Goal: Information Seeking & Learning: Learn about a topic

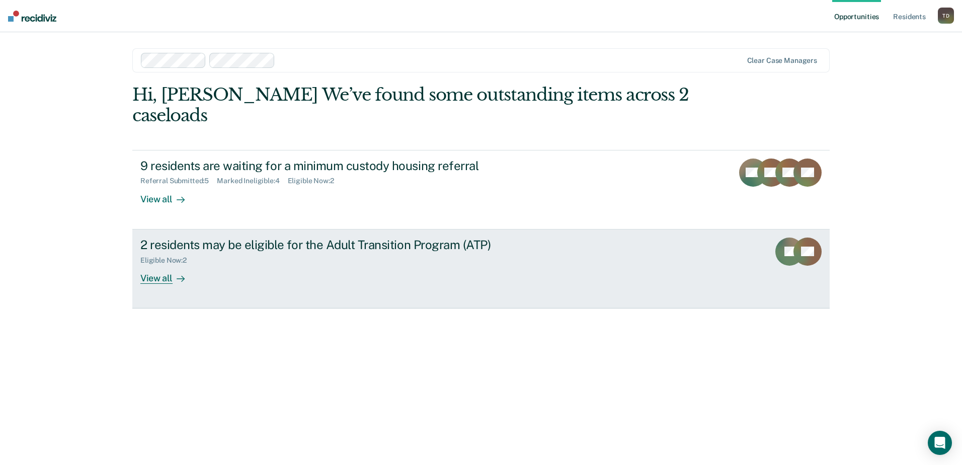
click at [159, 264] on div "View all" at bounding box center [168, 274] width 56 height 20
